Goal: Check status

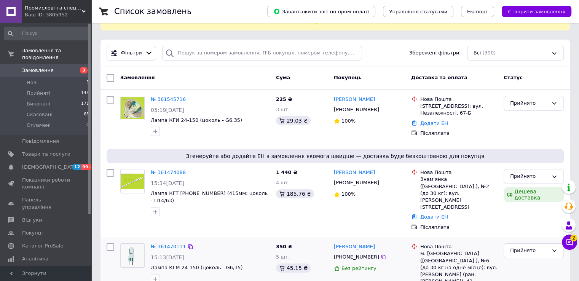
scroll to position [114, 0]
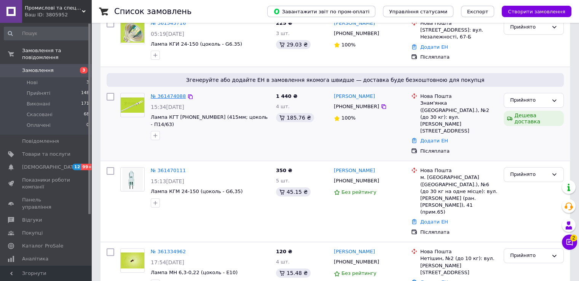
click at [179, 93] on link "№ 361474088" at bounding box center [168, 96] width 35 height 6
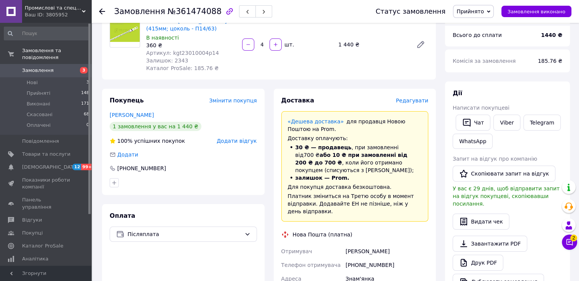
scroll to position [261, 0]
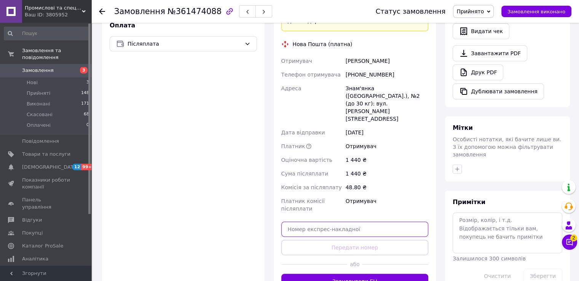
click at [358, 222] on input "text" at bounding box center [354, 229] width 147 height 15
paste input "20451247337620"
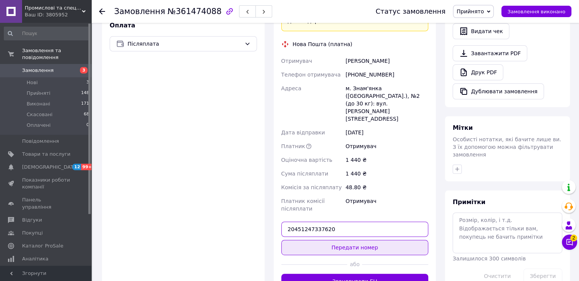
type input "20451247337620"
click at [364, 240] on button "Передати номер" at bounding box center [354, 247] width 147 height 15
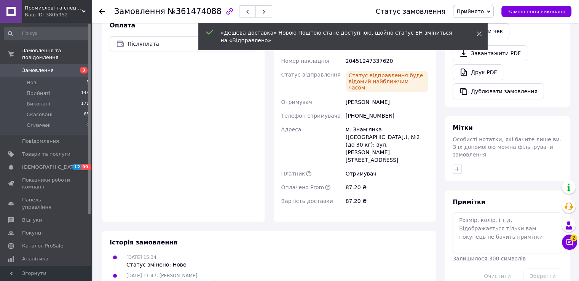
click at [478, 34] on icon at bounding box center [479, 33] width 5 height 5
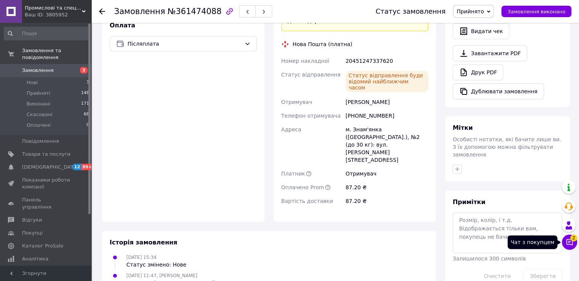
click at [572, 242] on icon at bounding box center [570, 242] width 8 height 8
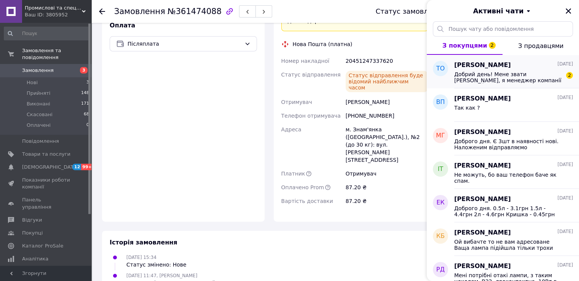
click at [494, 81] on span "Добрий день! Мене звати [PERSON_NAME], я менеджер компанії ТОВ “СКАЙ-ЕНЕРДЖИ”. …" at bounding box center [508, 77] width 108 height 12
